Goal: Task Accomplishment & Management: Use online tool/utility

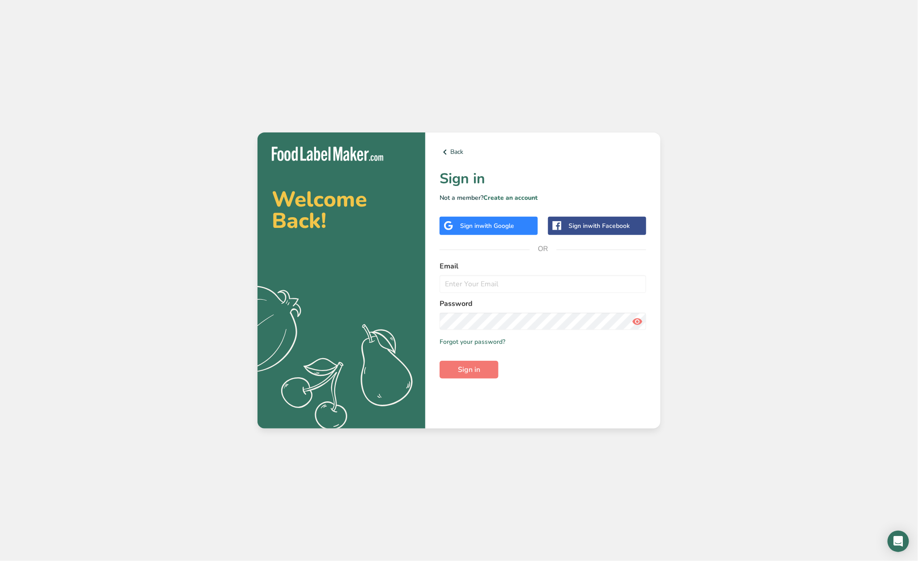
click at [477, 225] on div "Sign in with Google" at bounding box center [487, 225] width 54 height 9
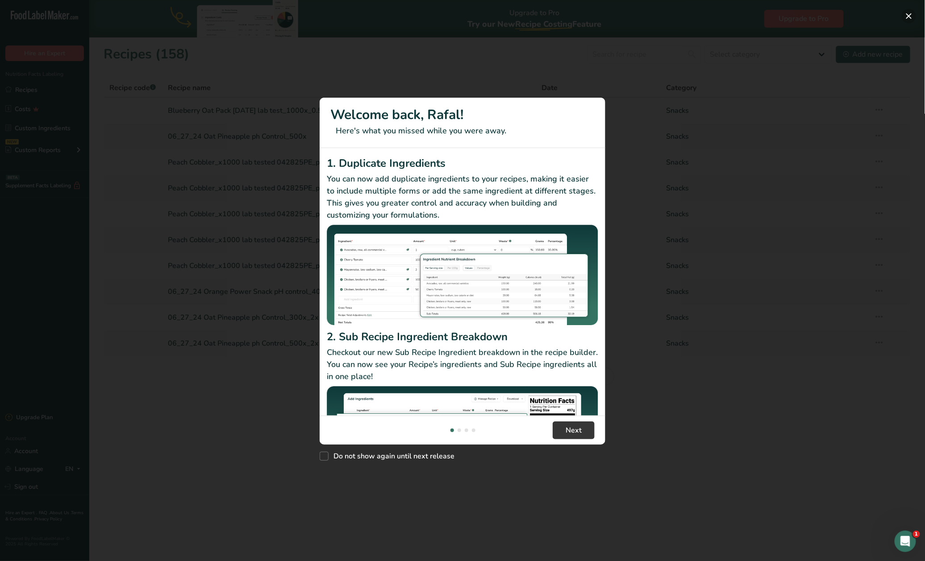
click at [906, 16] on button "New Features" at bounding box center [908, 16] width 14 height 14
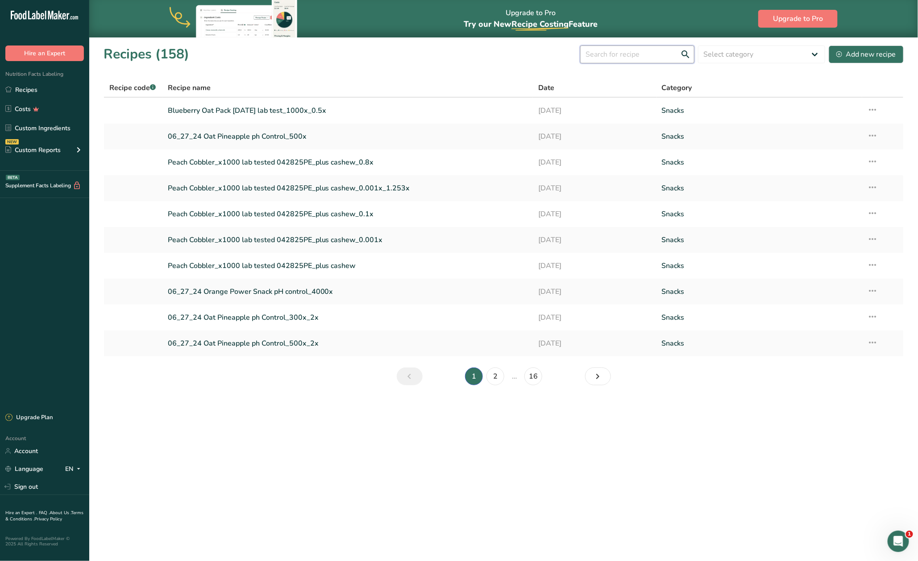
click at [645, 49] on input "text" at bounding box center [637, 55] width 114 height 18
type input "acai"
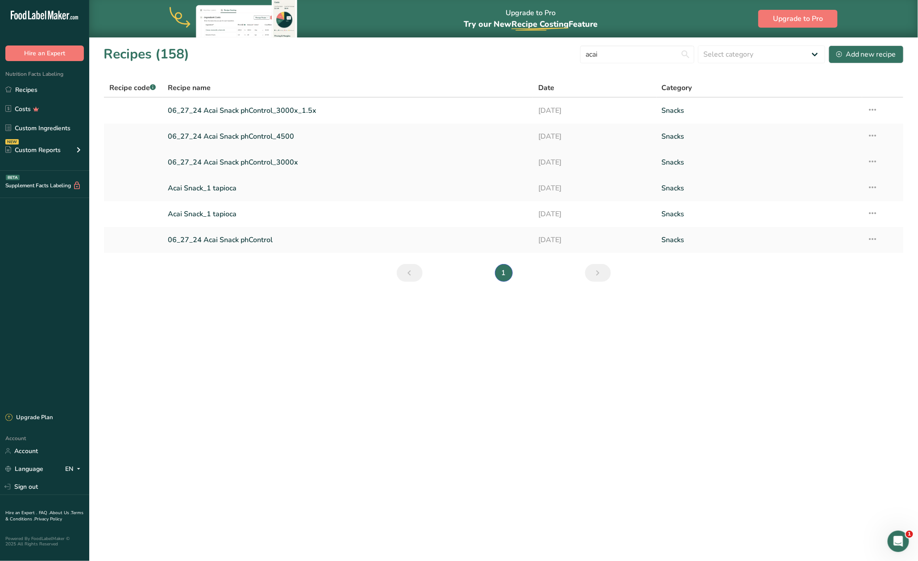
click at [245, 162] on link "06_27_24 Acai Snack phControl_3000x" at bounding box center [348, 162] width 360 height 19
